Goal: Check status: Check status

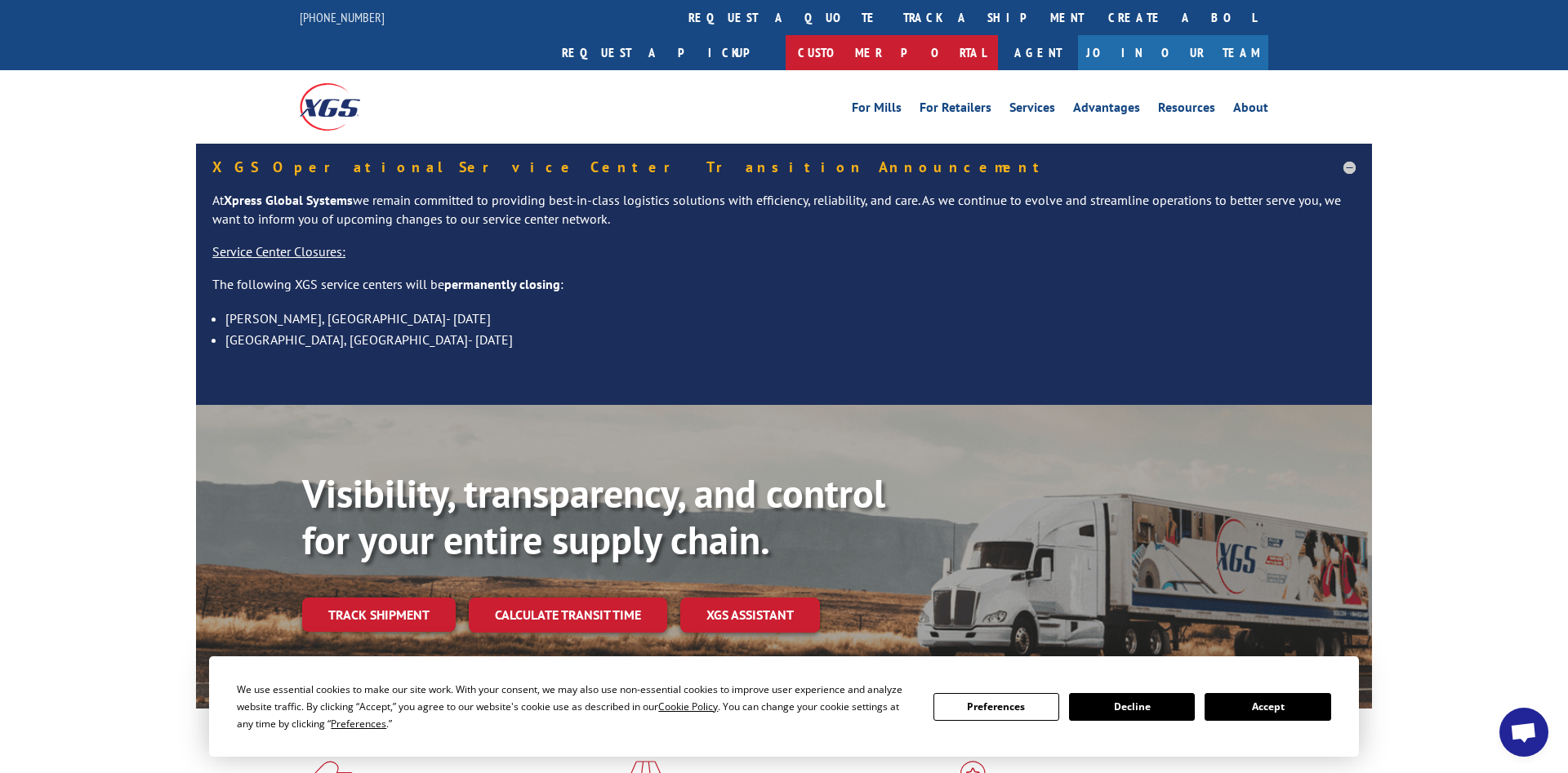
click at [998, 36] on link "Customer Portal" at bounding box center [891, 53] width 212 height 36
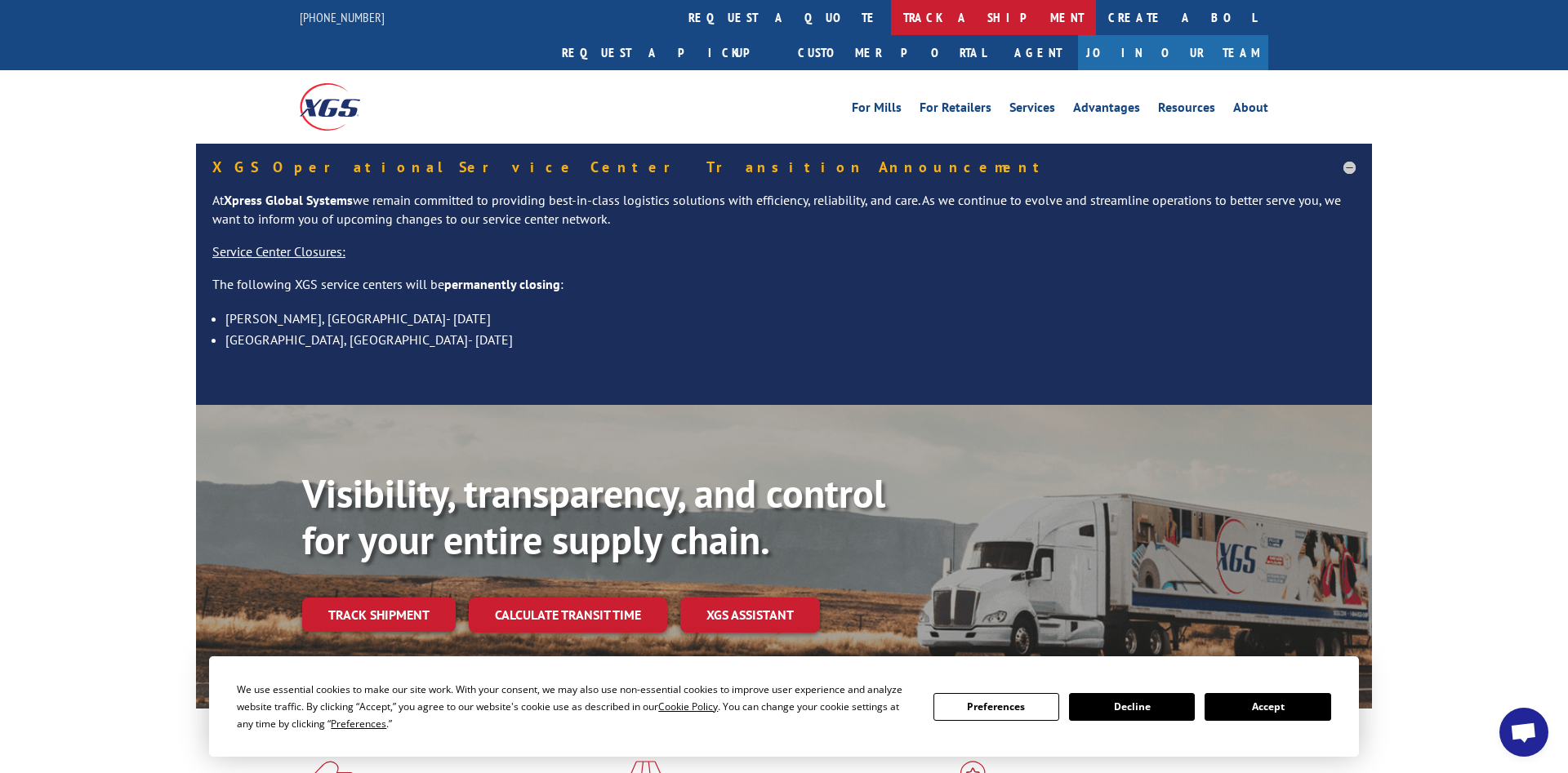
click at [891, 22] on link "track a shipment" at bounding box center [993, 18] width 205 height 36
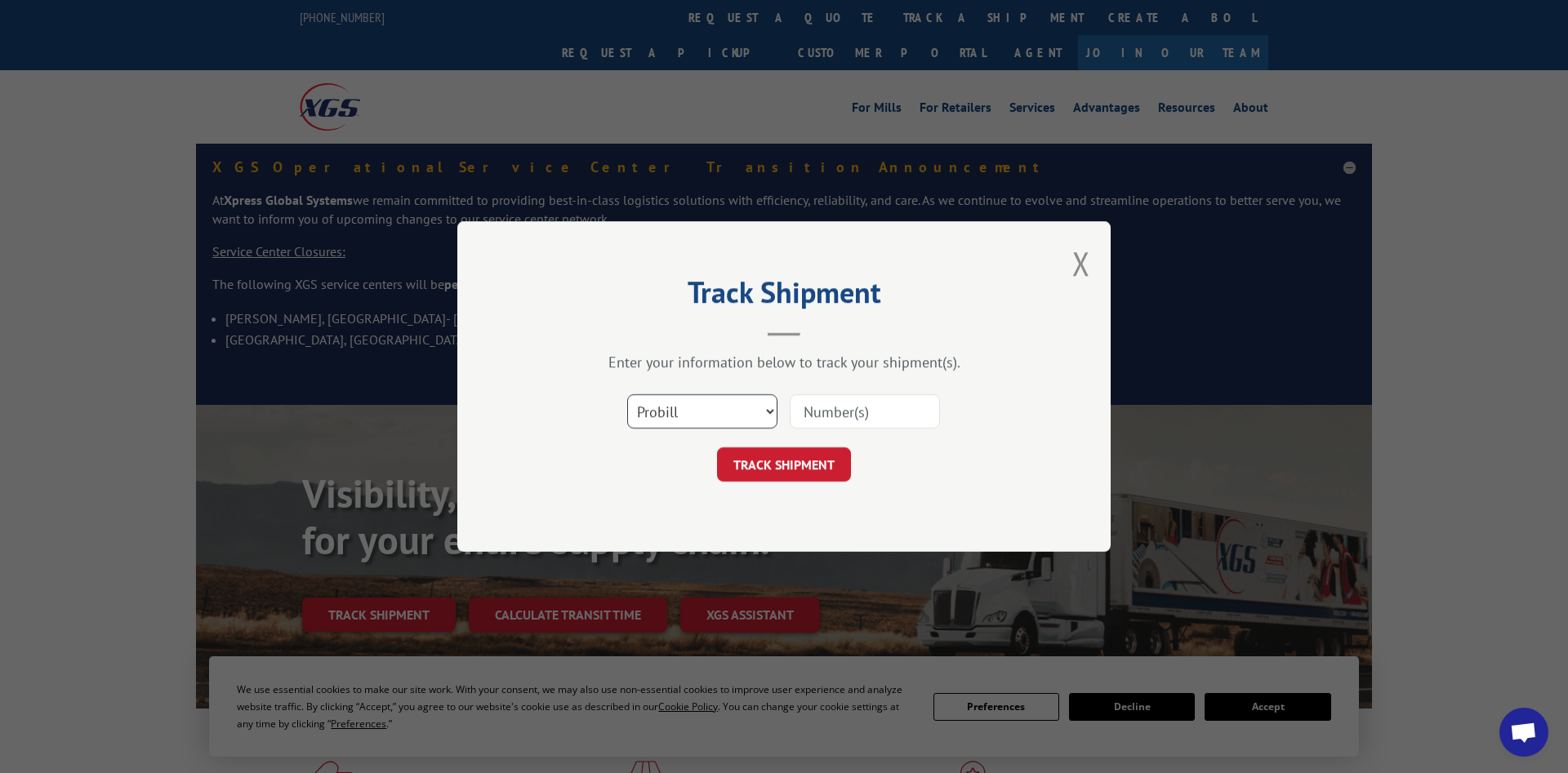
click at [627, 394] on select "Select category... Probill BOL PO" at bounding box center [702, 411] width 151 height 35
select select "bol"
click option "BOL" at bounding box center [0, 0] width 0 height 0
click at [803, 408] on input at bounding box center [865, 411] width 151 height 35
paste input "477408292025"
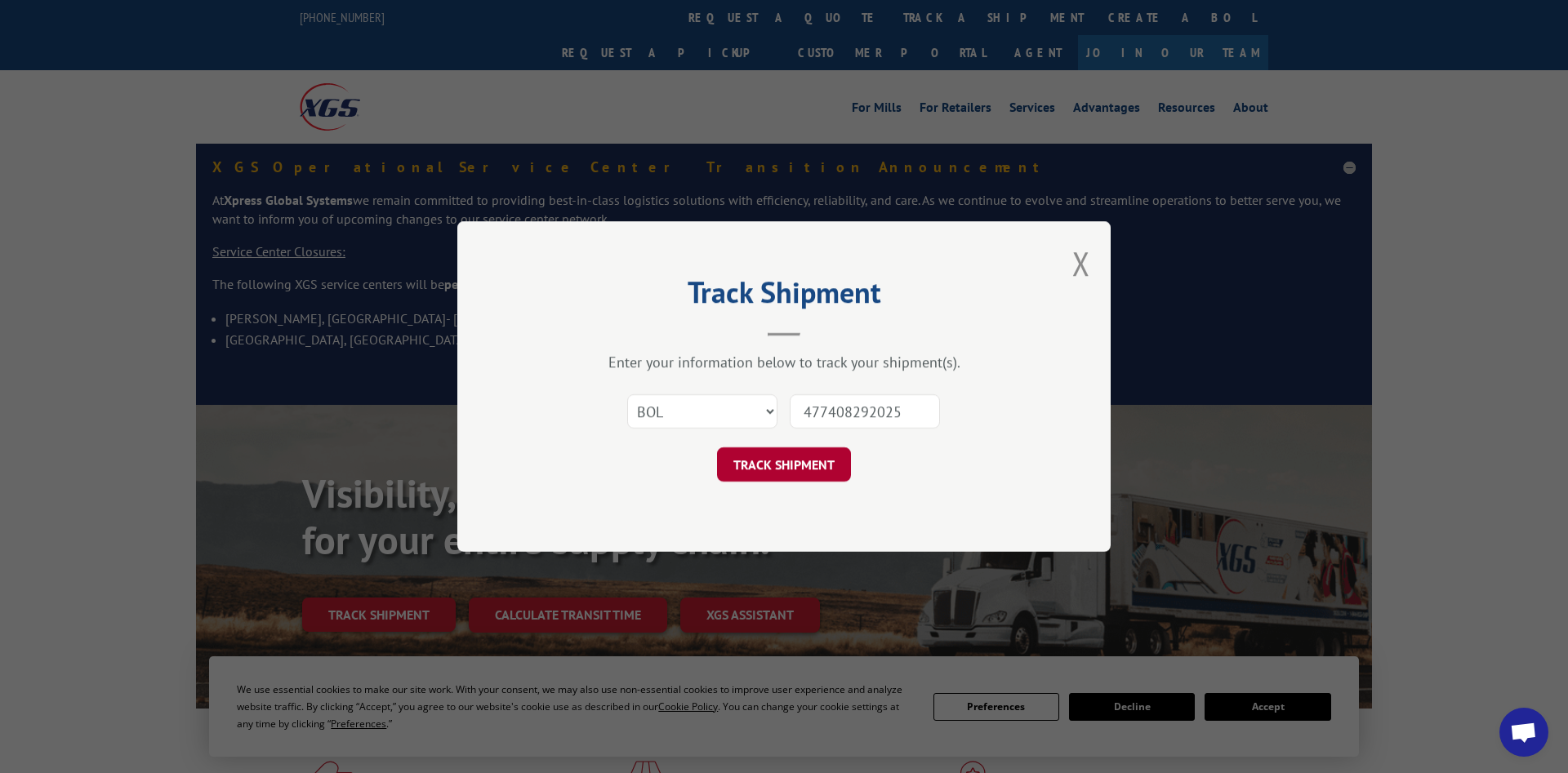
type input "477408292025"
click at [788, 462] on button "TRACK SHIPMENT" at bounding box center [784, 464] width 134 height 35
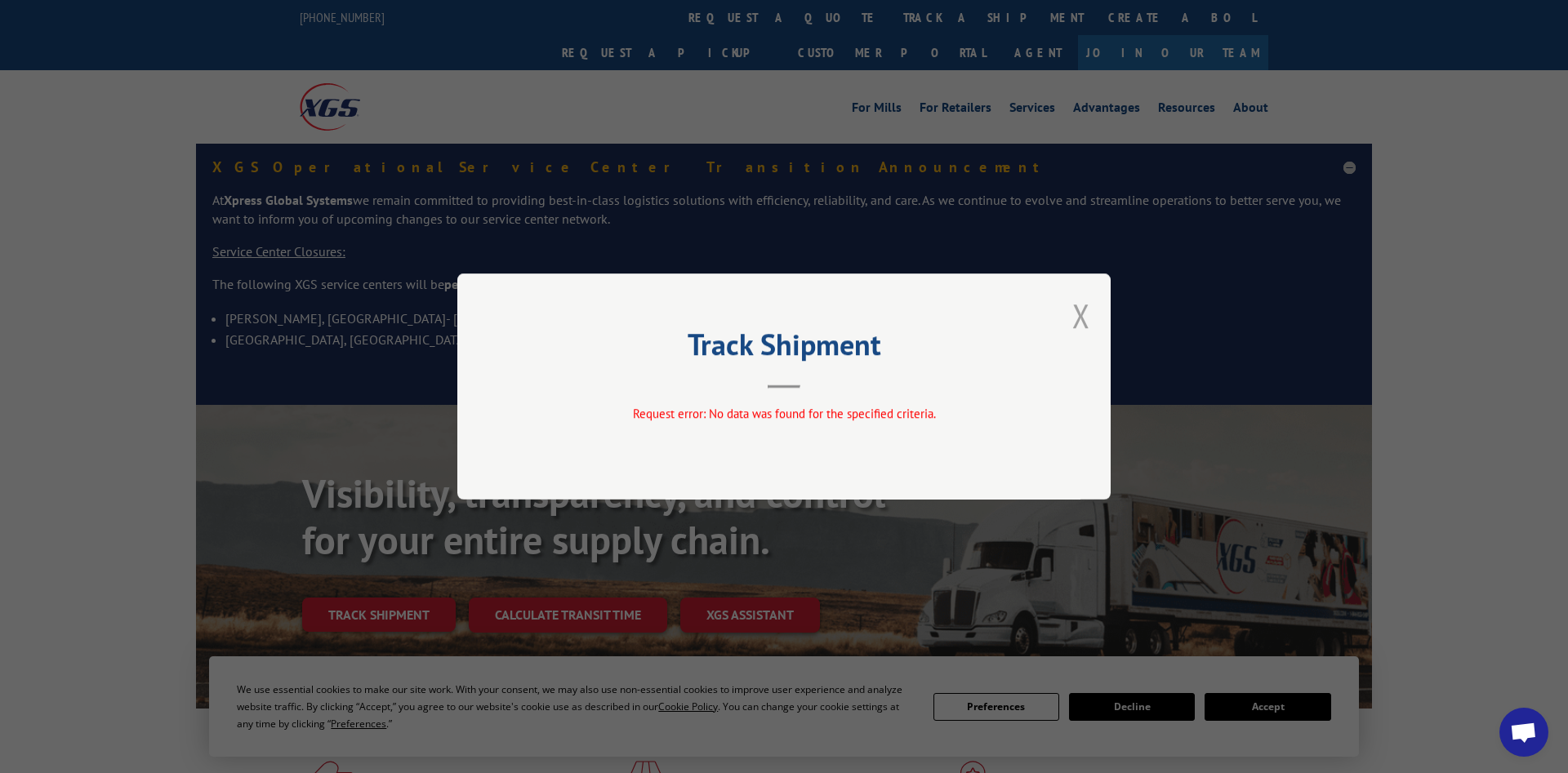
click at [1083, 310] on button "Close modal" at bounding box center [1081, 315] width 18 height 43
